Goal: Task Accomplishment & Management: Use online tool/utility

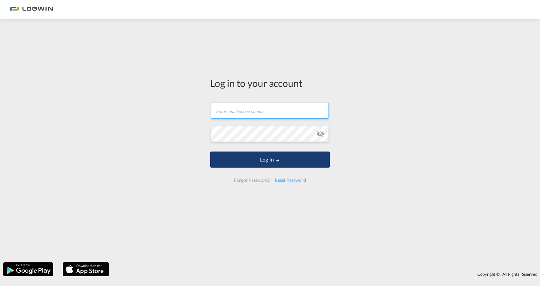
type input "[PERSON_NAME][EMAIL_ADDRESS][PERSON_NAME][DOMAIN_NAME]"
click at [278, 159] on md-icon "LOGIN" at bounding box center [277, 160] width 4 height 4
